Goal: Task Accomplishment & Management: Use online tool/utility

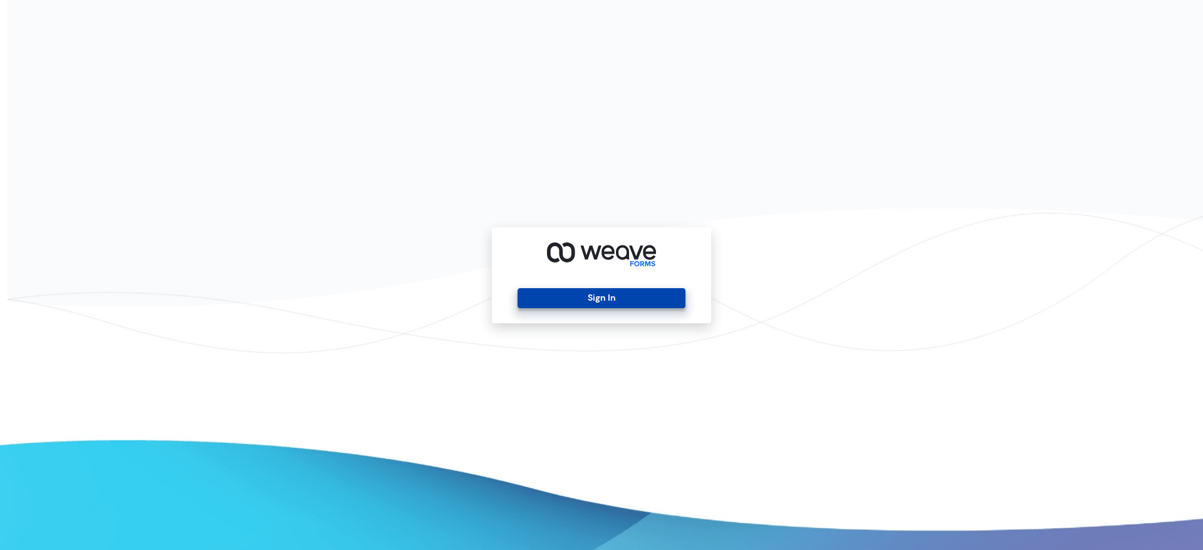
click at [582, 297] on button "Sign In" at bounding box center [601, 298] width 167 height 20
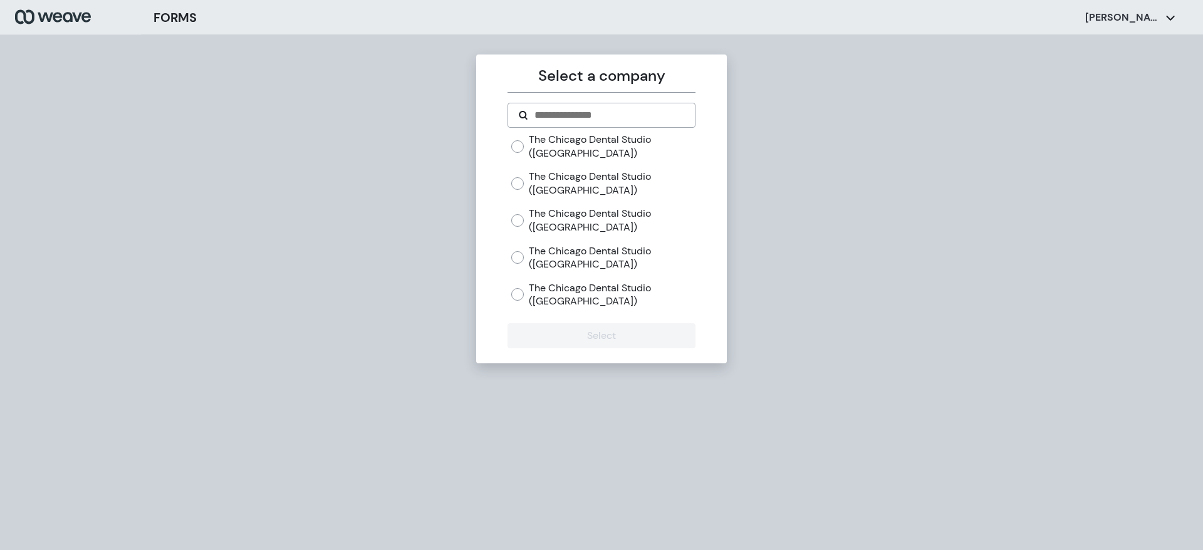
click at [521, 135] on div "The Chicago Dental Studio (Mayfair)" at bounding box center [603, 146] width 184 height 27
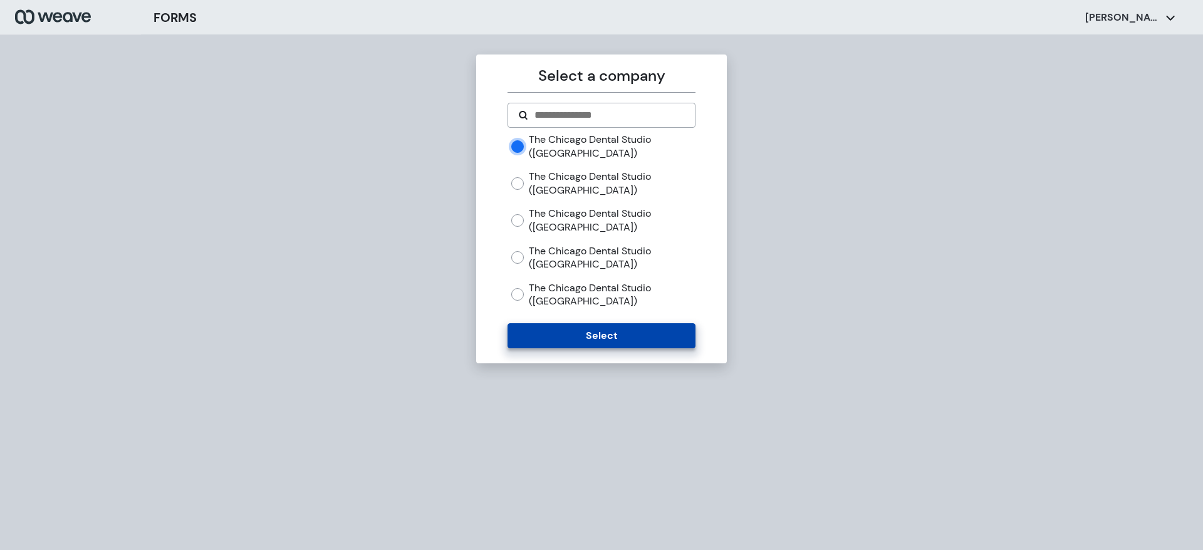
click at [544, 332] on button "Select" at bounding box center [600, 335] width 187 height 25
